Goal: Task Accomplishment & Management: Use online tool/utility

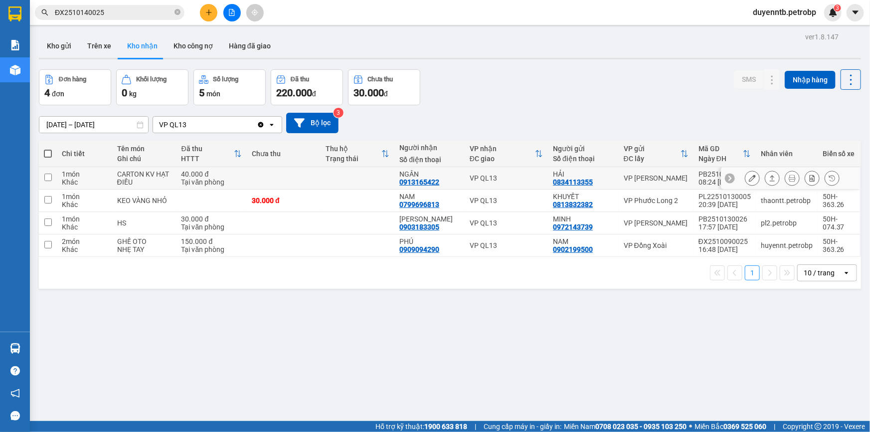
click at [238, 179] on div "Tại văn phòng" at bounding box center [211, 182] width 61 height 8
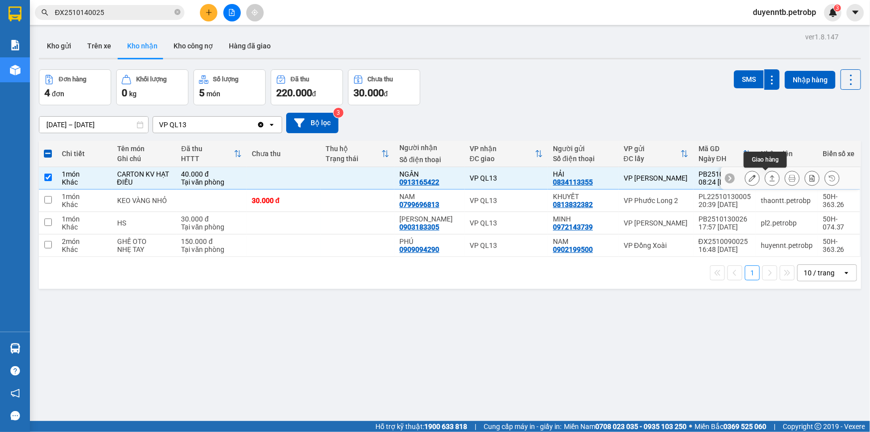
click at [769, 174] on icon at bounding box center [772, 177] width 7 height 7
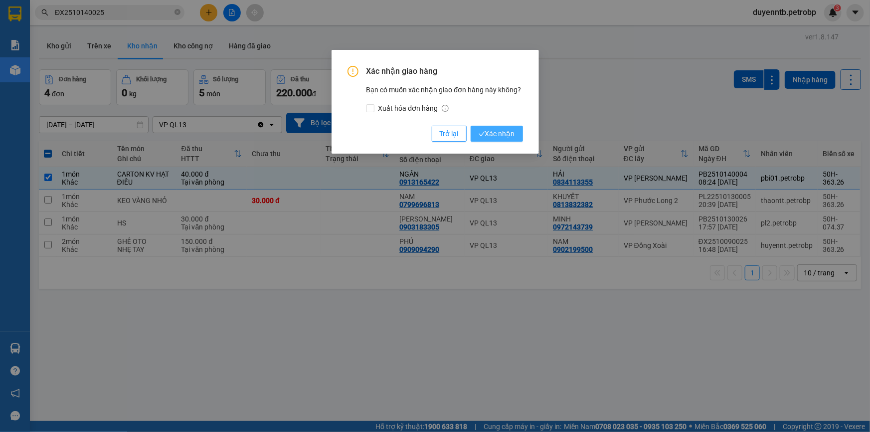
click at [493, 135] on span "Xác nhận" at bounding box center [497, 133] width 36 height 11
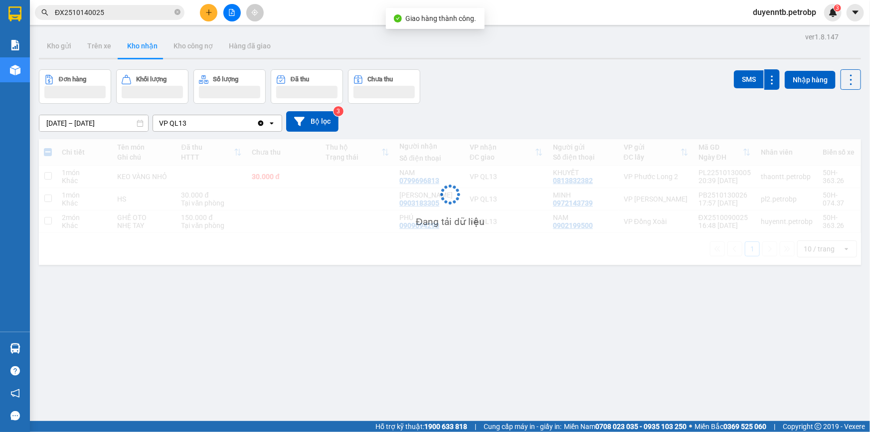
checkbox input "false"
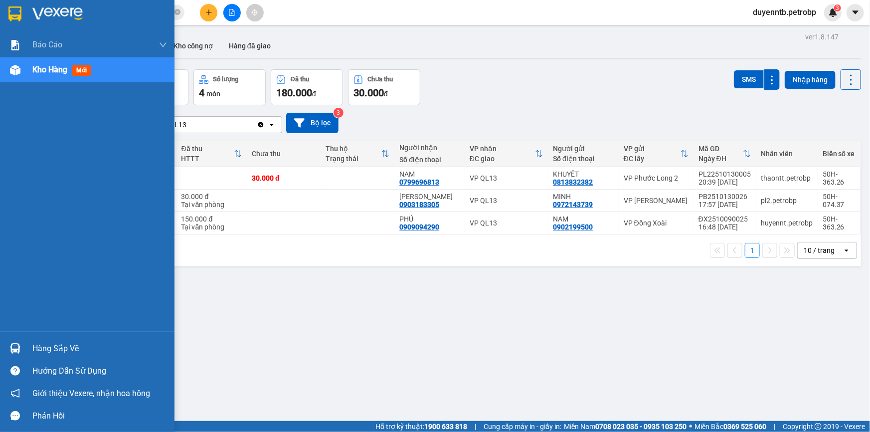
click at [21, 344] on div at bounding box center [14, 347] width 17 height 17
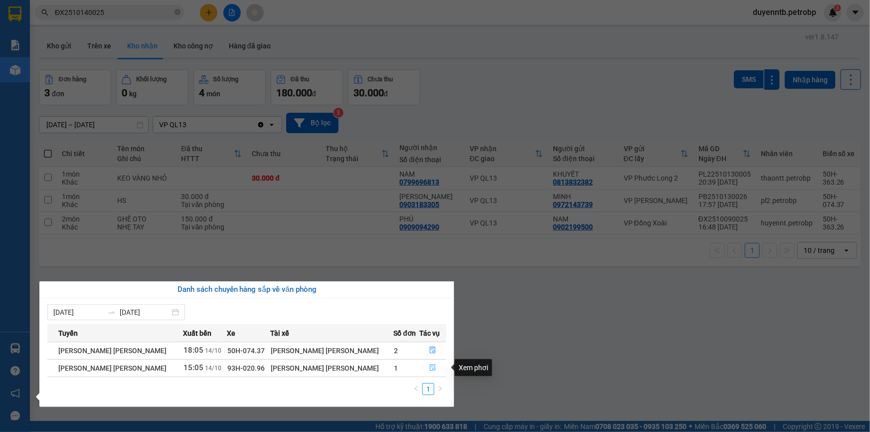
click at [429, 370] on icon "file-done" at bounding box center [432, 367] width 7 height 7
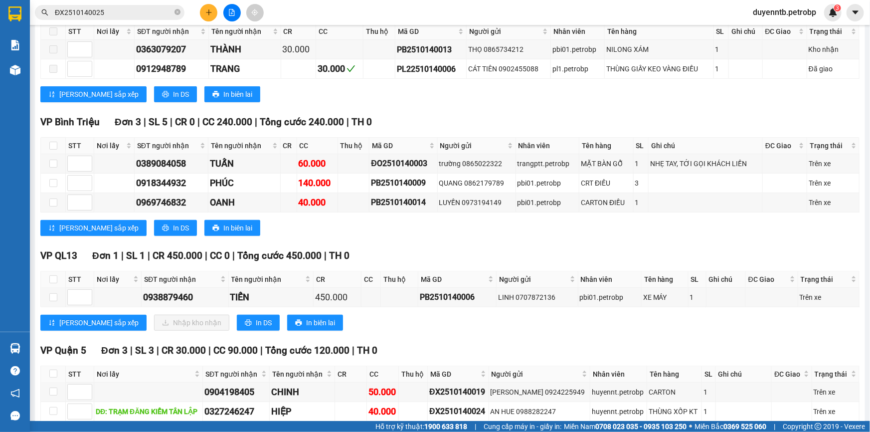
scroll to position [317, 0]
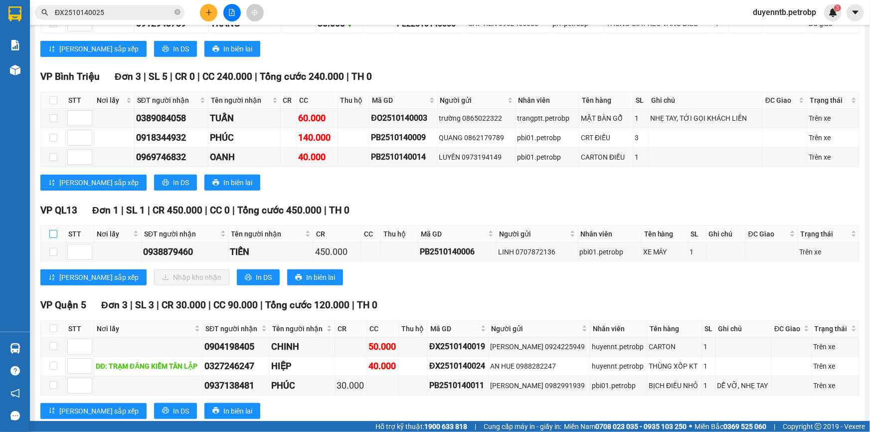
click at [55, 230] on input "checkbox" at bounding box center [53, 234] width 8 height 8
checkbox input "true"
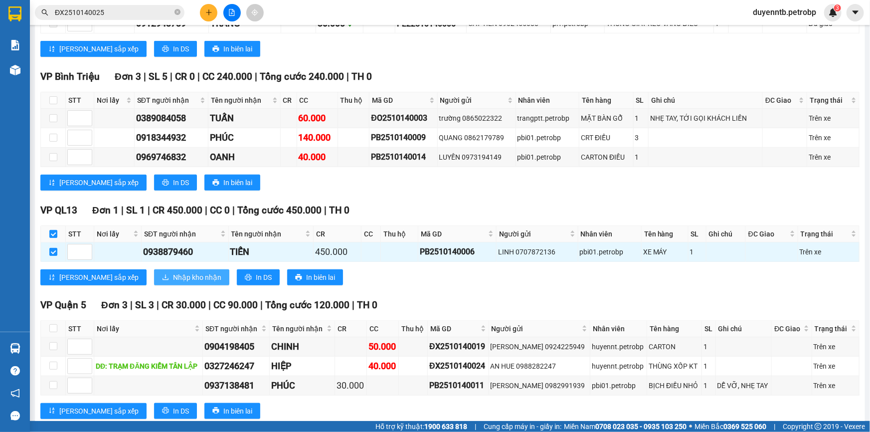
click at [173, 277] on span "Nhập kho nhận" at bounding box center [197, 277] width 48 height 11
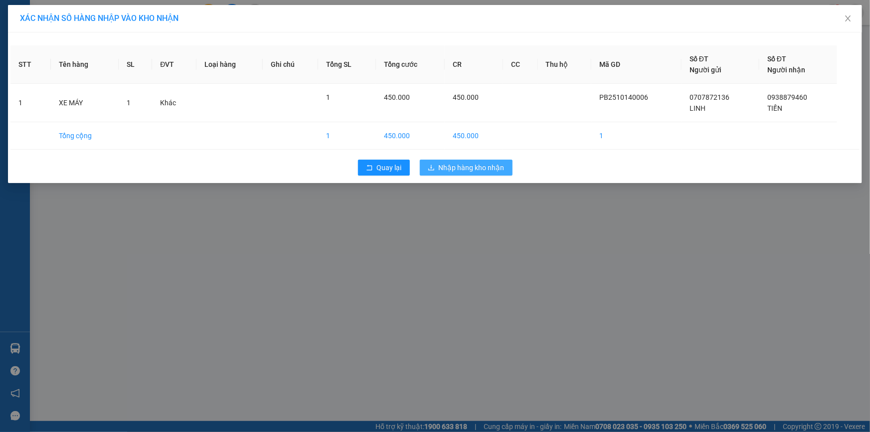
click at [455, 171] on span "Nhập hàng kho nhận" at bounding box center [472, 167] width 66 height 11
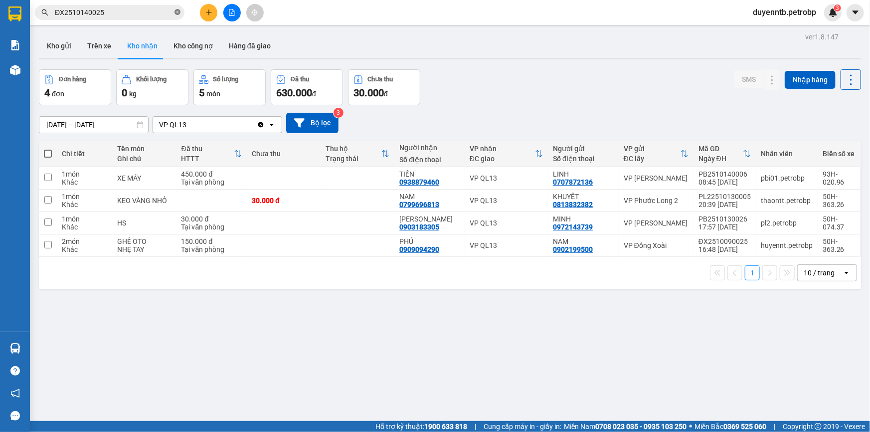
click at [179, 10] on icon "close-circle" at bounding box center [177, 12] width 6 height 6
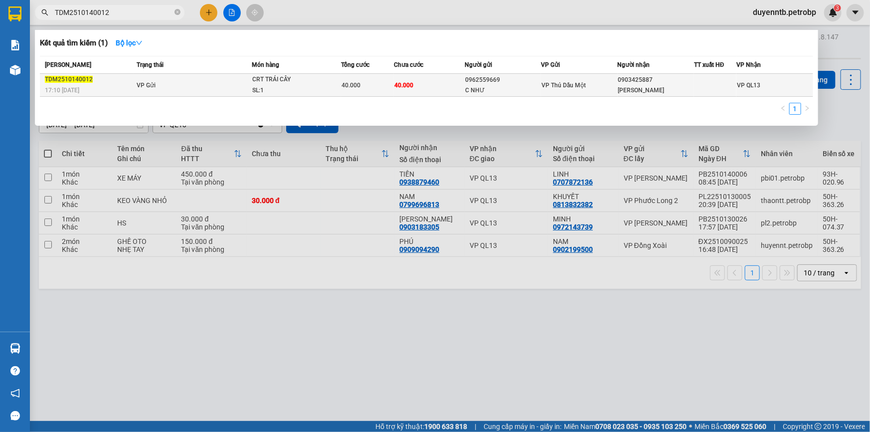
type input "TDM2510140012"
click at [481, 95] on td "0962559669 C NHƯ" at bounding box center [503, 85] width 76 height 23
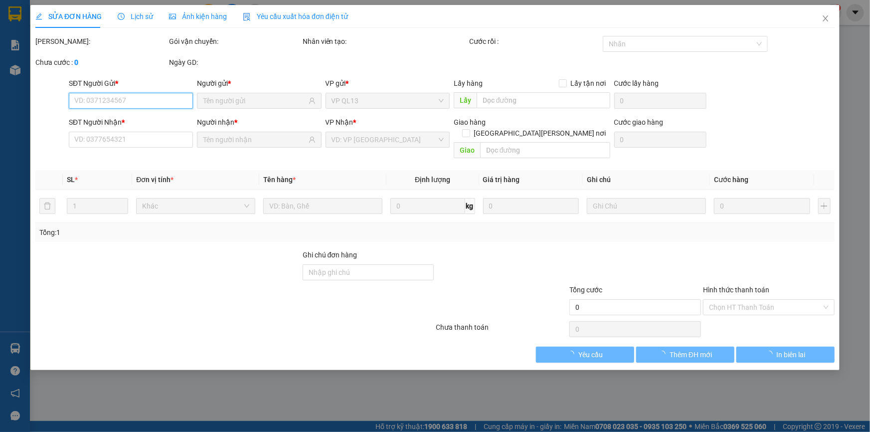
type input "0962559669"
type input "C NHƯ"
type input "0903425887"
type input "[PERSON_NAME]"
type input "40.000"
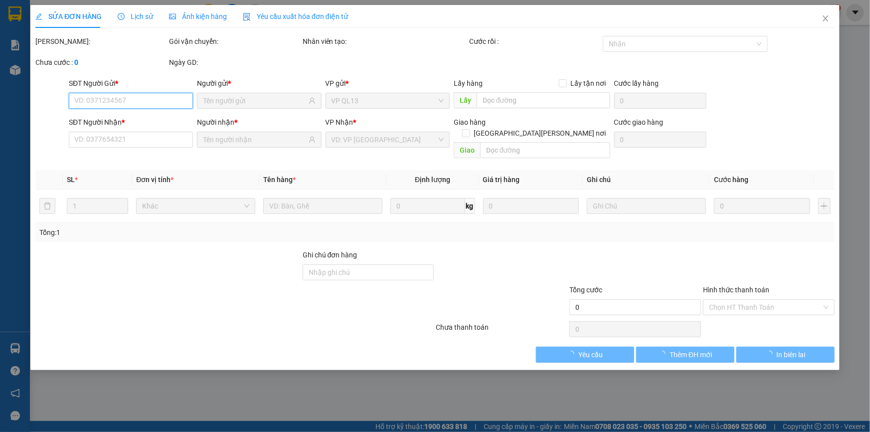
type input "40.000"
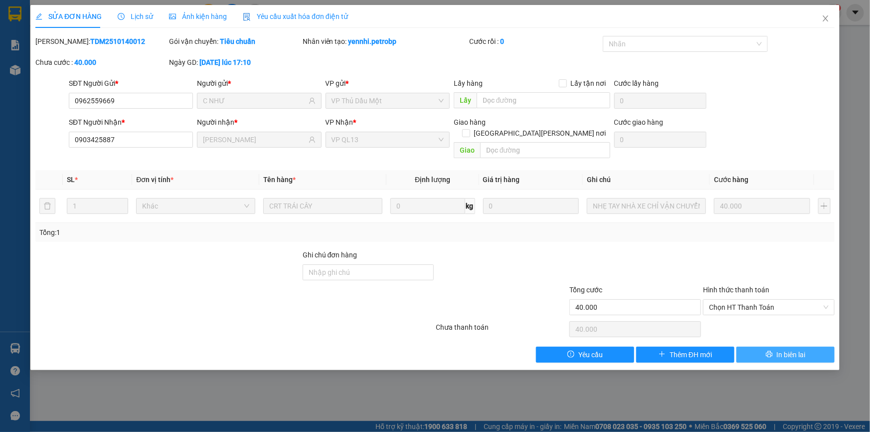
click at [799, 349] on span "In biên lai" at bounding box center [791, 354] width 29 height 11
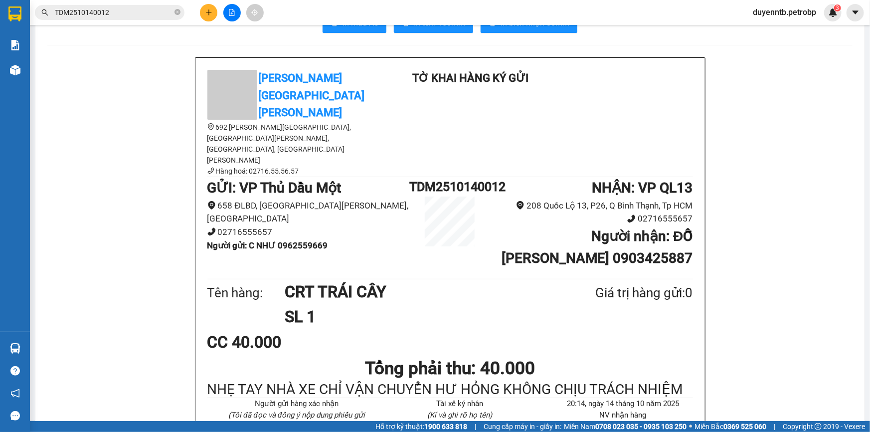
scroll to position [45, 0]
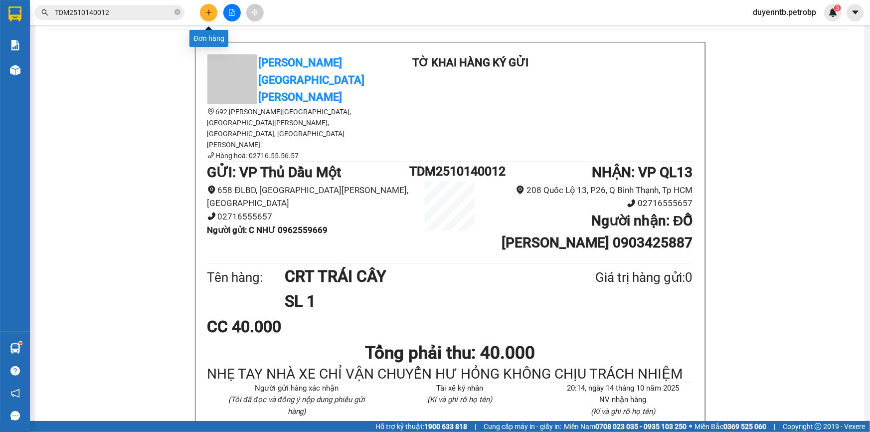
click at [208, 10] on icon "plus" at bounding box center [208, 12] width 7 height 7
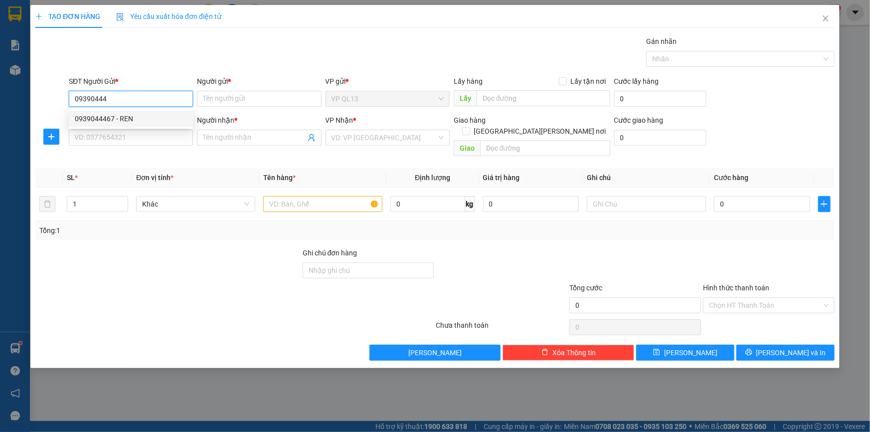
click at [106, 120] on div "0939044467 - REN" at bounding box center [131, 118] width 112 height 11
type input "0939044467"
type input "REN"
type input "0937699996"
type input "HƯNG"
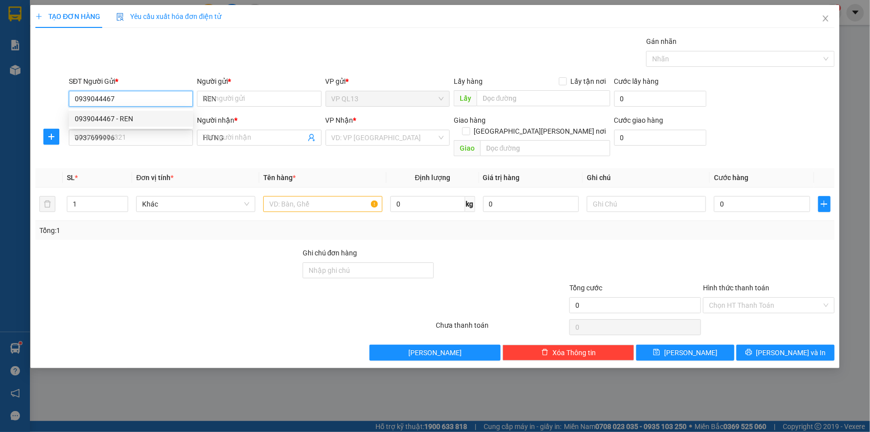
type input "30.000"
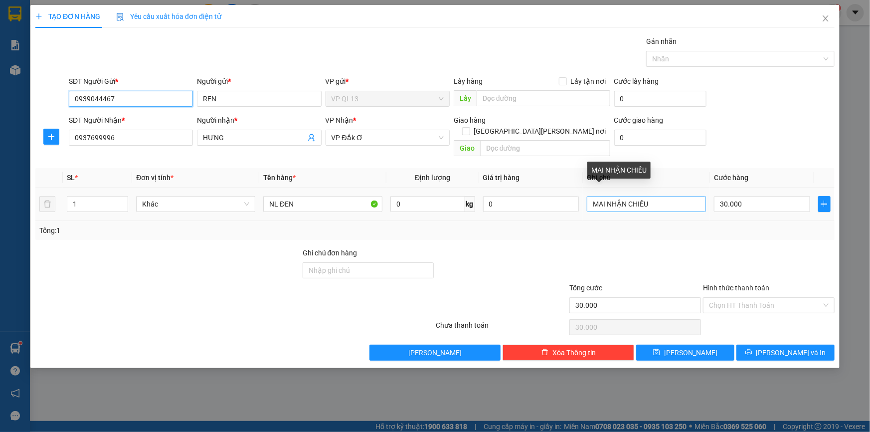
type input "0939044467"
click at [659, 196] on input "MAI NHẬN CHIỀU" at bounding box center [646, 204] width 119 height 16
type input "M"
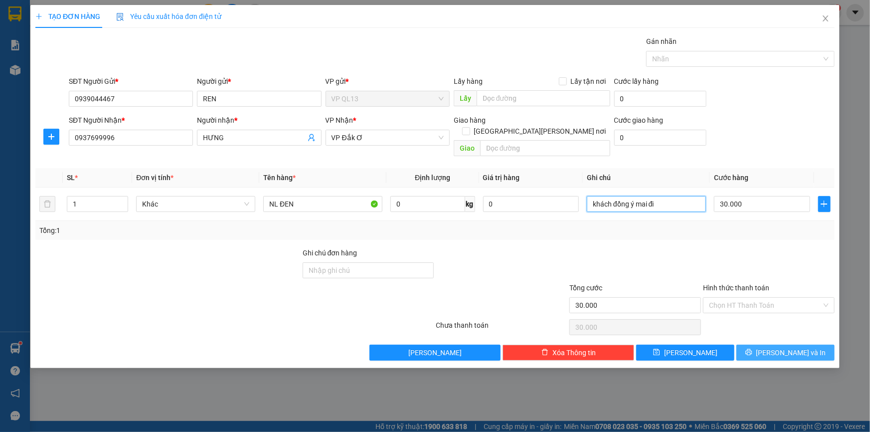
type input "khách đồng ý mai đi"
click at [805, 347] on span "[PERSON_NAME] và In" at bounding box center [791, 352] width 70 height 11
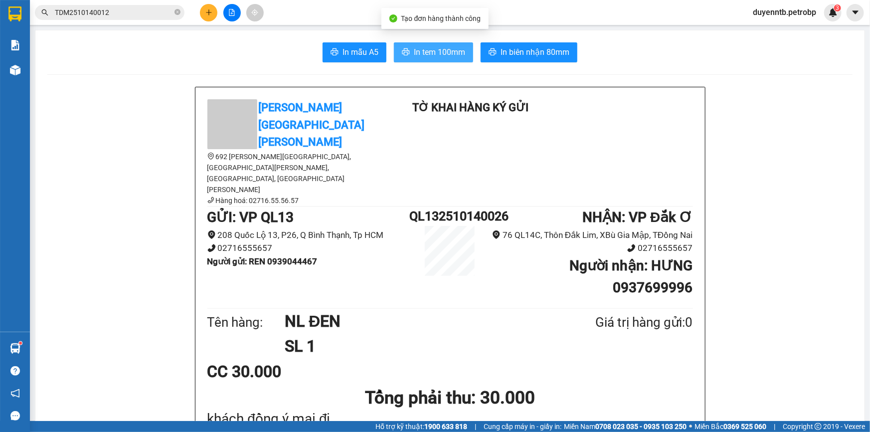
click at [428, 45] on button "In tem 100mm" at bounding box center [433, 52] width 79 height 20
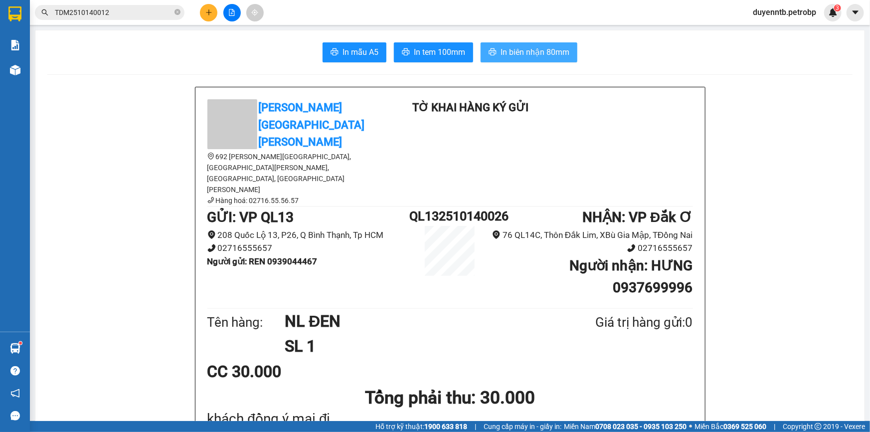
click at [522, 48] on span "In biên nhận 80mm" at bounding box center [534, 52] width 69 height 12
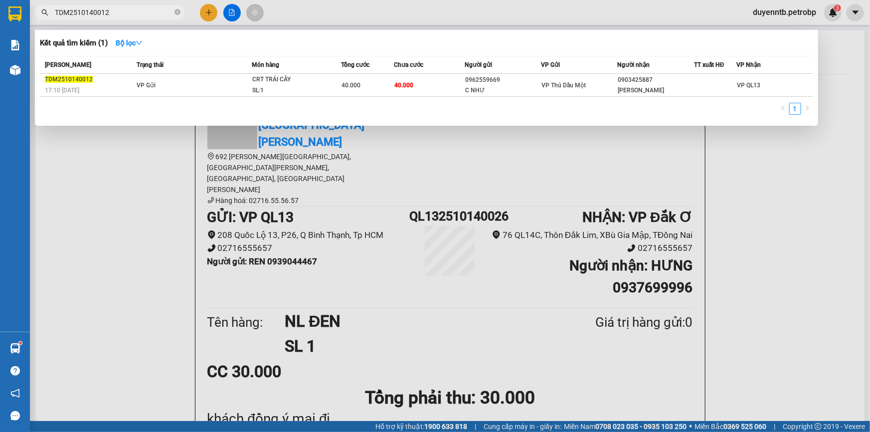
click at [118, 14] on input "TDM2510140012" at bounding box center [114, 12] width 118 height 11
click at [179, 12] on icon "close-circle" at bounding box center [177, 12] width 6 height 6
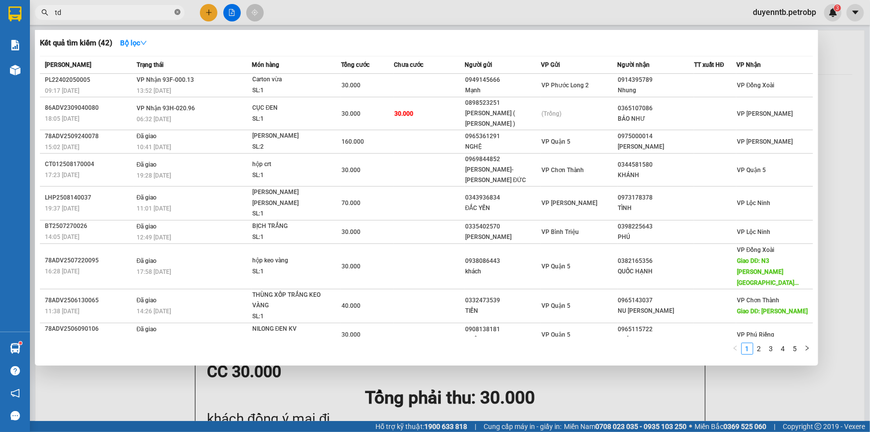
type input "t"
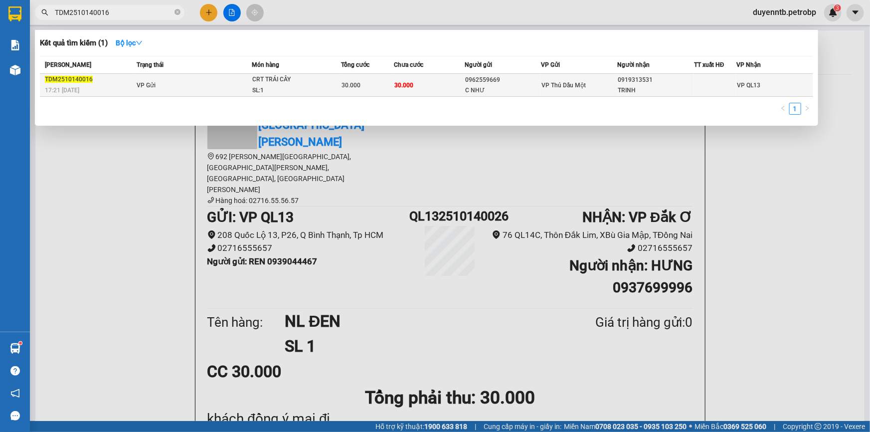
type input "TDM2510140016"
click at [655, 80] on div "0919313531" at bounding box center [655, 80] width 75 height 10
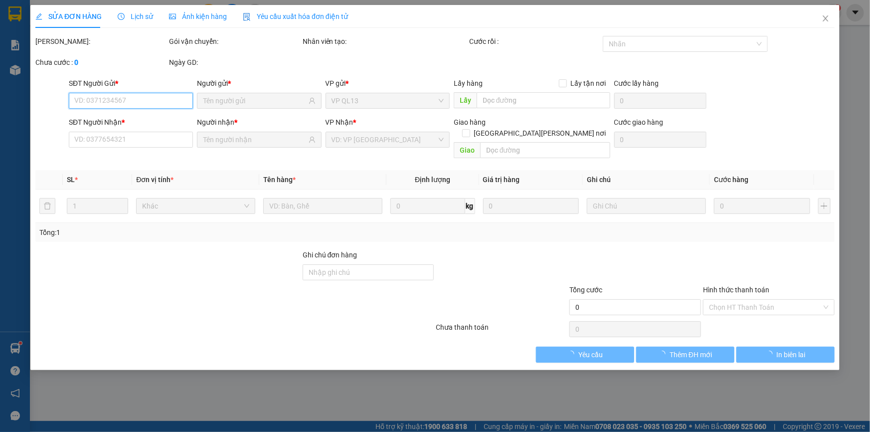
type input "0962559669"
type input "C NHƯ"
type input "0919313531"
type input "TRINH"
type input "30.000"
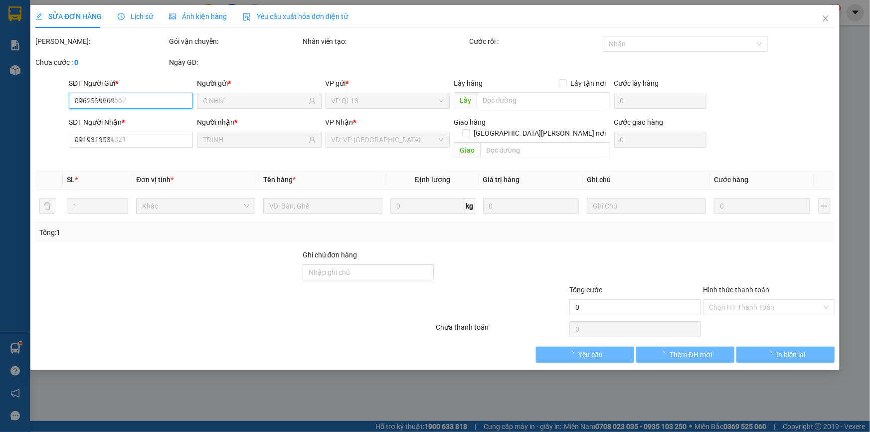
type input "30.000"
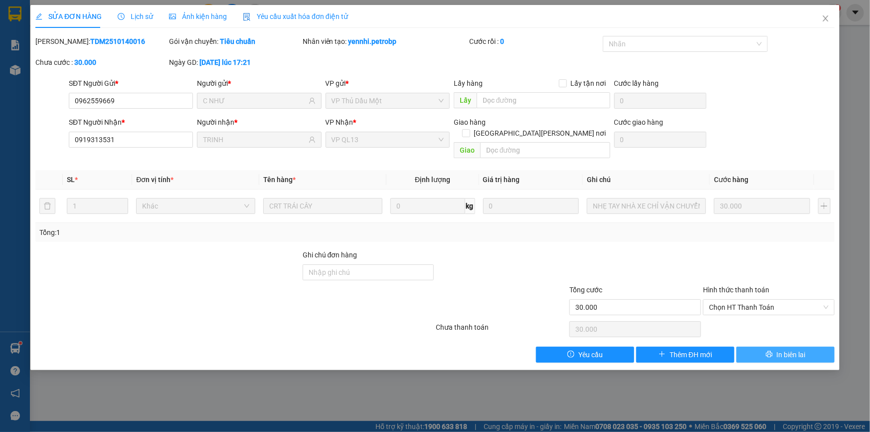
click at [785, 346] on button "In biên lai" at bounding box center [785, 354] width 98 height 16
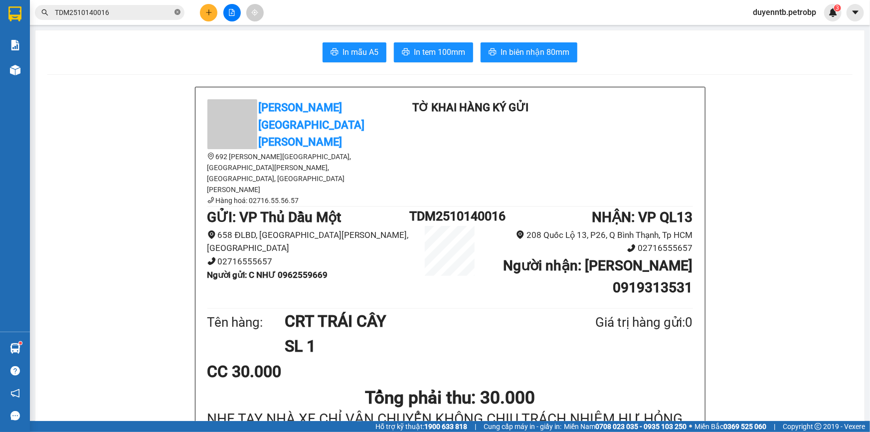
click at [174, 9] on icon "close-circle" at bounding box center [177, 12] width 6 height 6
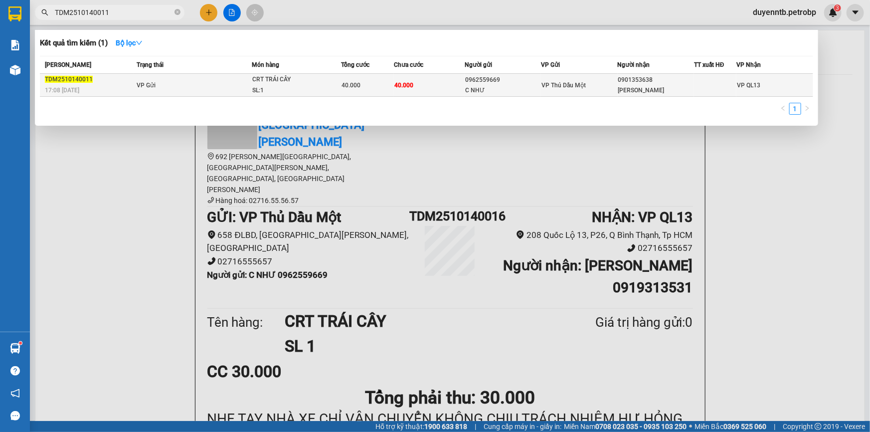
type input "TDM2510140011"
click at [213, 90] on td "VP Gửi" at bounding box center [193, 85] width 118 height 23
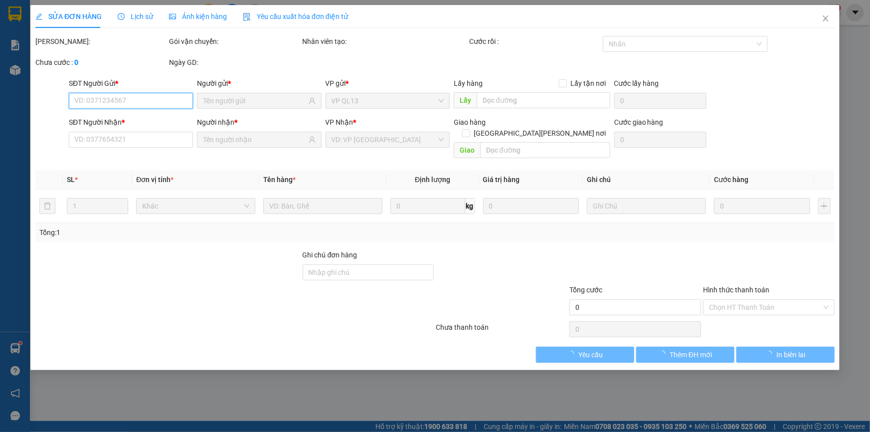
type input "0962559669"
type input "C NHƯ"
type input "0901353638"
type input "[PERSON_NAME]"
type input "40.000"
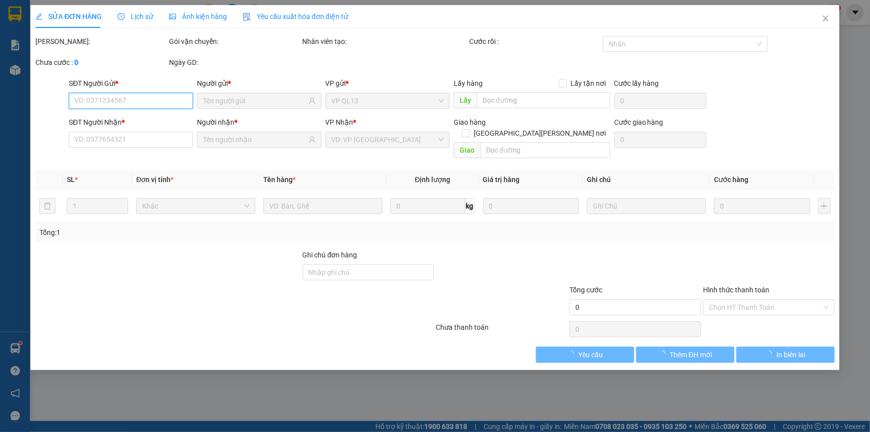
type input "40.000"
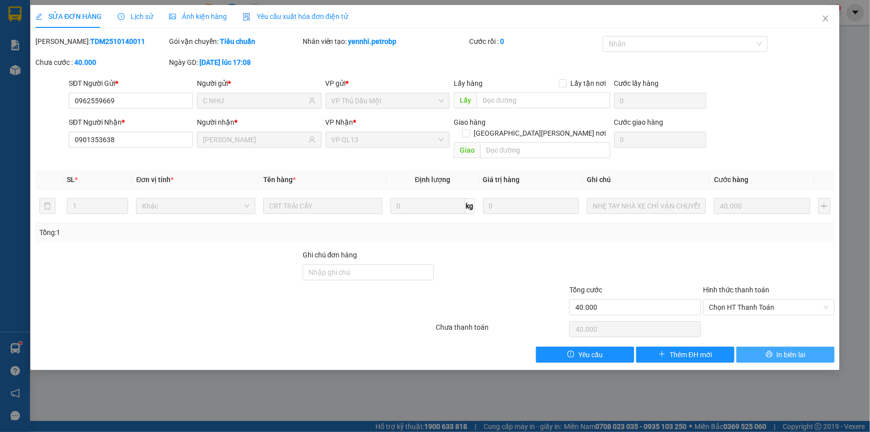
click at [762, 346] on button "In biên lai" at bounding box center [785, 354] width 98 height 16
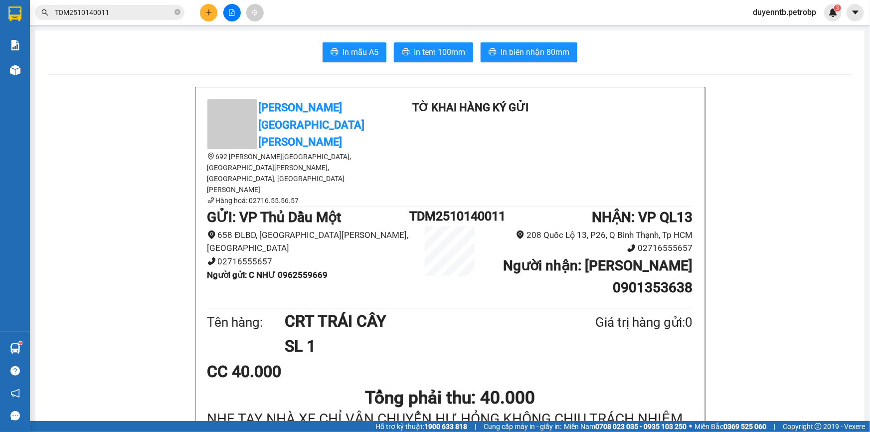
click at [180, 13] on span "TDM2510140011" at bounding box center [110, 12] width 150 height 15
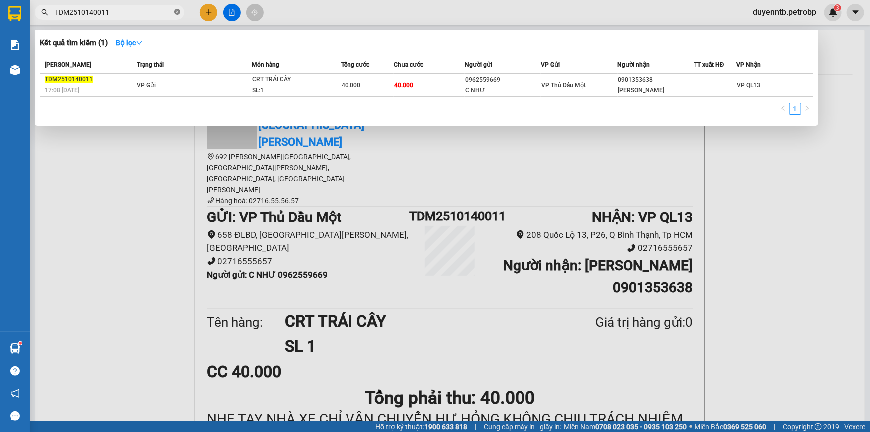
click at [177, 12] on icon "close-circle" at bounding box center [177, 12] width 6 height 6
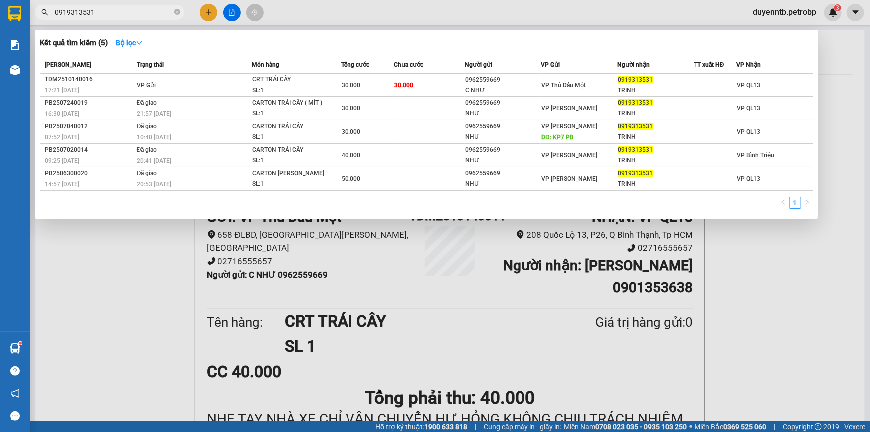
type input "0919313531"
drag, startPoint x: 146, startPoint y: 290, endPoint x: 135, endPoint y: 286, distance: 11.2
click at [145, 291] on div at bounding box center [435, 216] width 870 height 432
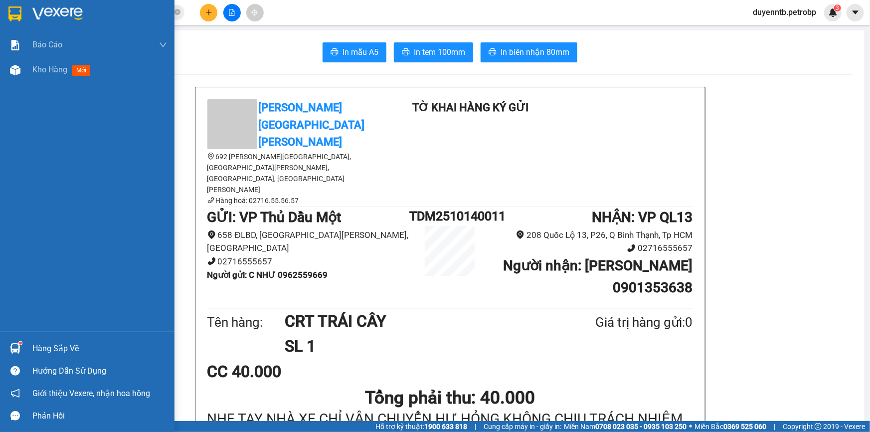
click at [29, 341] on div "Hàng sắp về" at bounding box center [87, 348] width 174 height 22
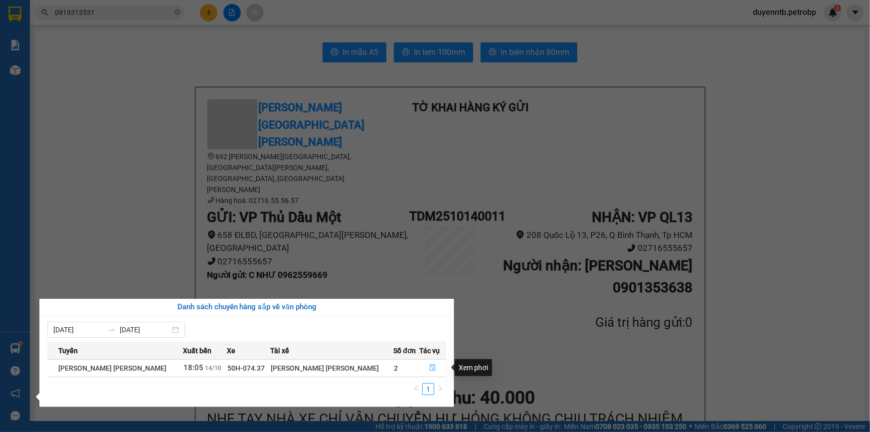
click at [435, 370] on button "button" at bounding box center [433, 368] width 26 height 16
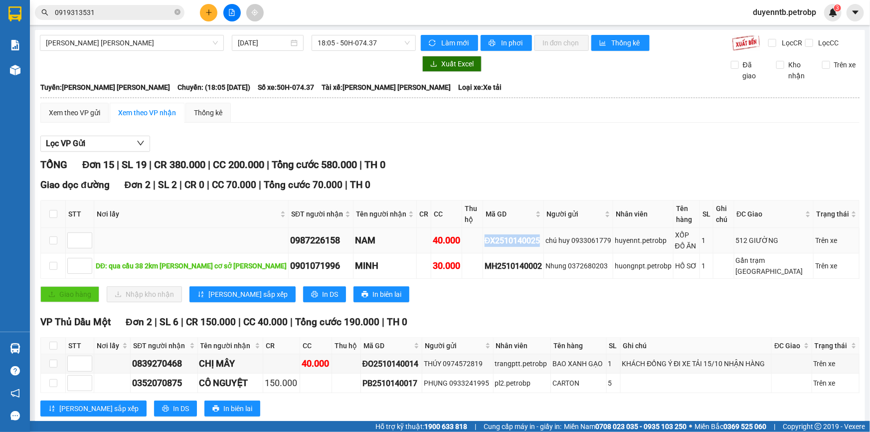
drag, startPoint x: 510, startPoint y: 225, endPoint x: 449, endPoint y: 232, distance: 62.2
click at [449, 232] on tr "0987226158 NAM 40.000 ĐX2510140025 [PERSON_NAME] 0933061779 huyennt.petrobp XỐP…" at bounding box center [450, 240] width 819 height 25
copy div "ĐX2510140025"
click at [176, 10] on icon "close-circle" at bounding box center [177, 12] width 6 height 6
paste input "ĐX2510140025"
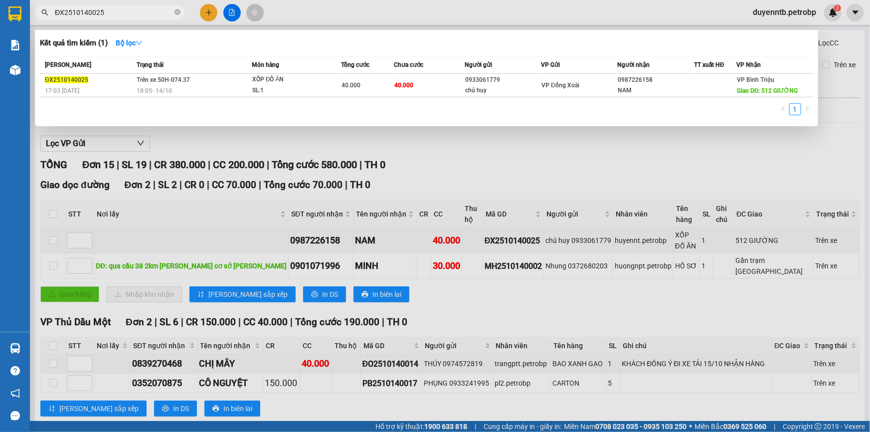
type input "ĐX2510140025"
click at [445, 195] on div at bounding box center [435, 216] width 870 height 432
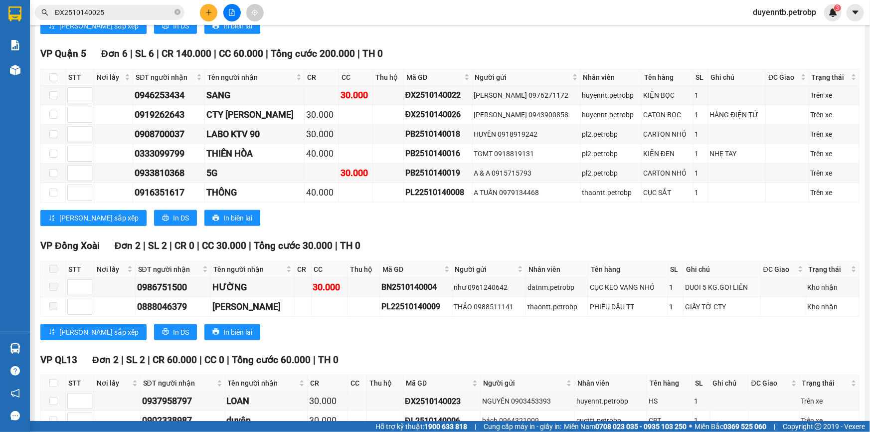
scroll to position [498, 0]
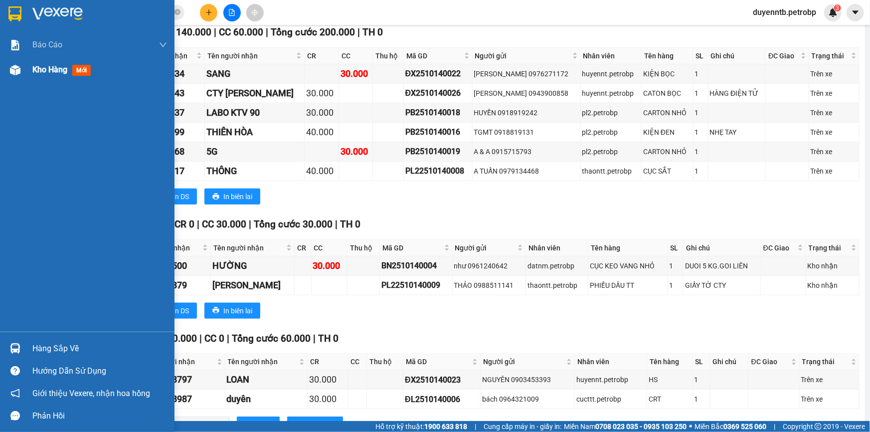
click at [19, 75] on div at bounding box center [14, 69] width 17 height 17
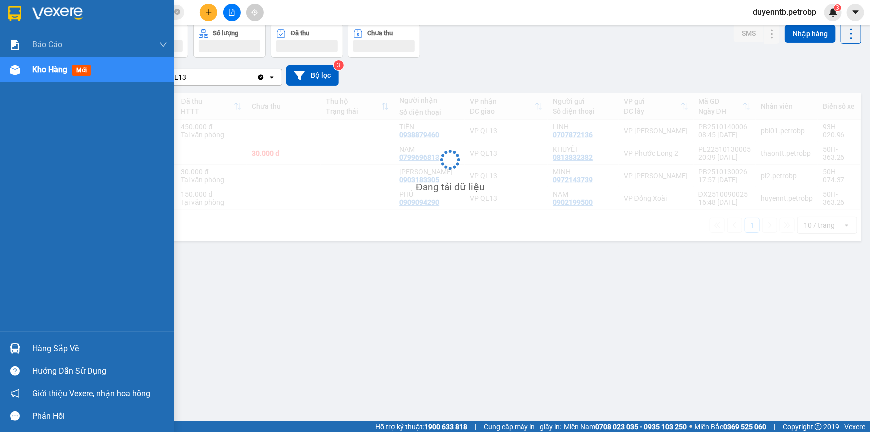
scroll to position [45, 0]
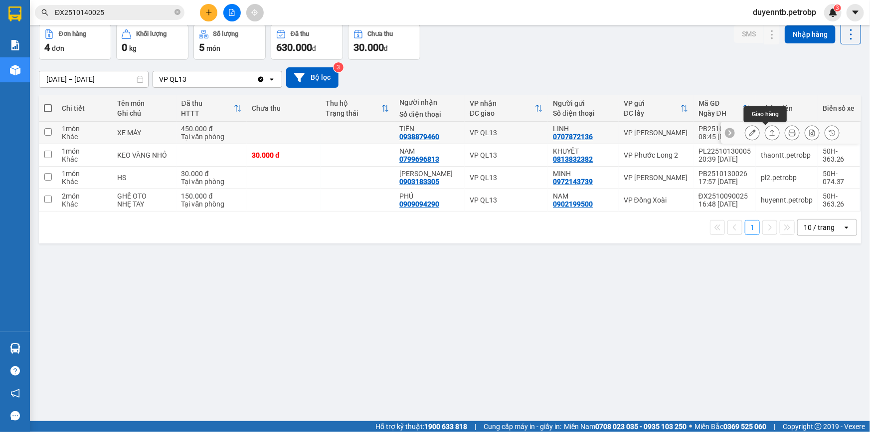
click at [769, 130] on icon at bounding box center [772, 132] width 7 height 7
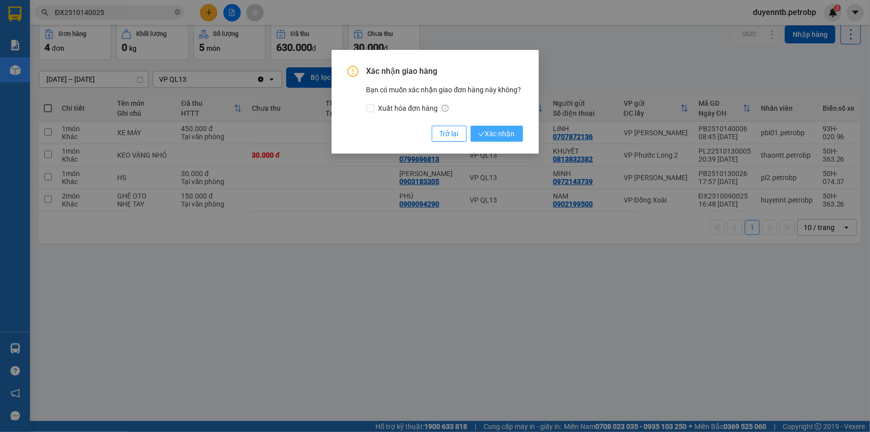
click at [498, 135] on span "Xác nhận" at bounding box center [497, 133] width 36 height 11
